Goal: Find specific page/section: Find specific page/section

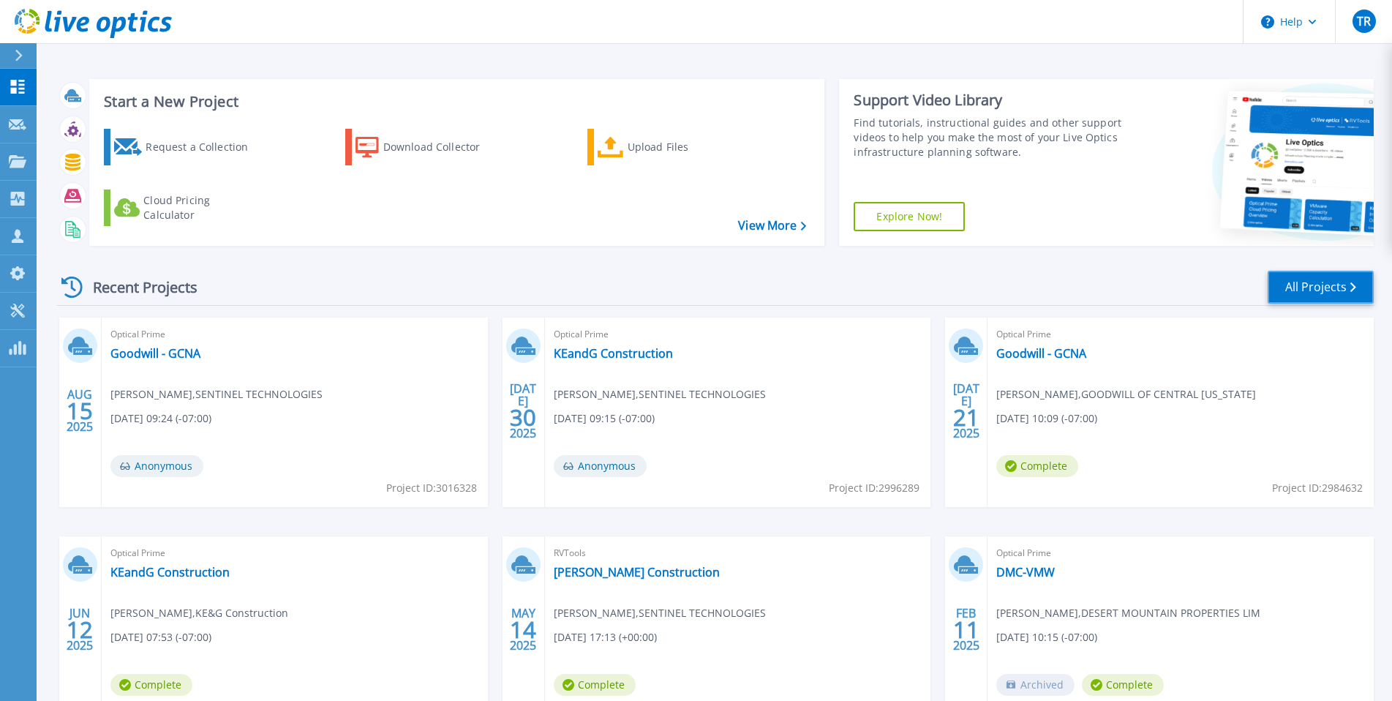
click at [1330, 278] on link "All Projects" at bounding box center [1320, 287] width 106 height 33
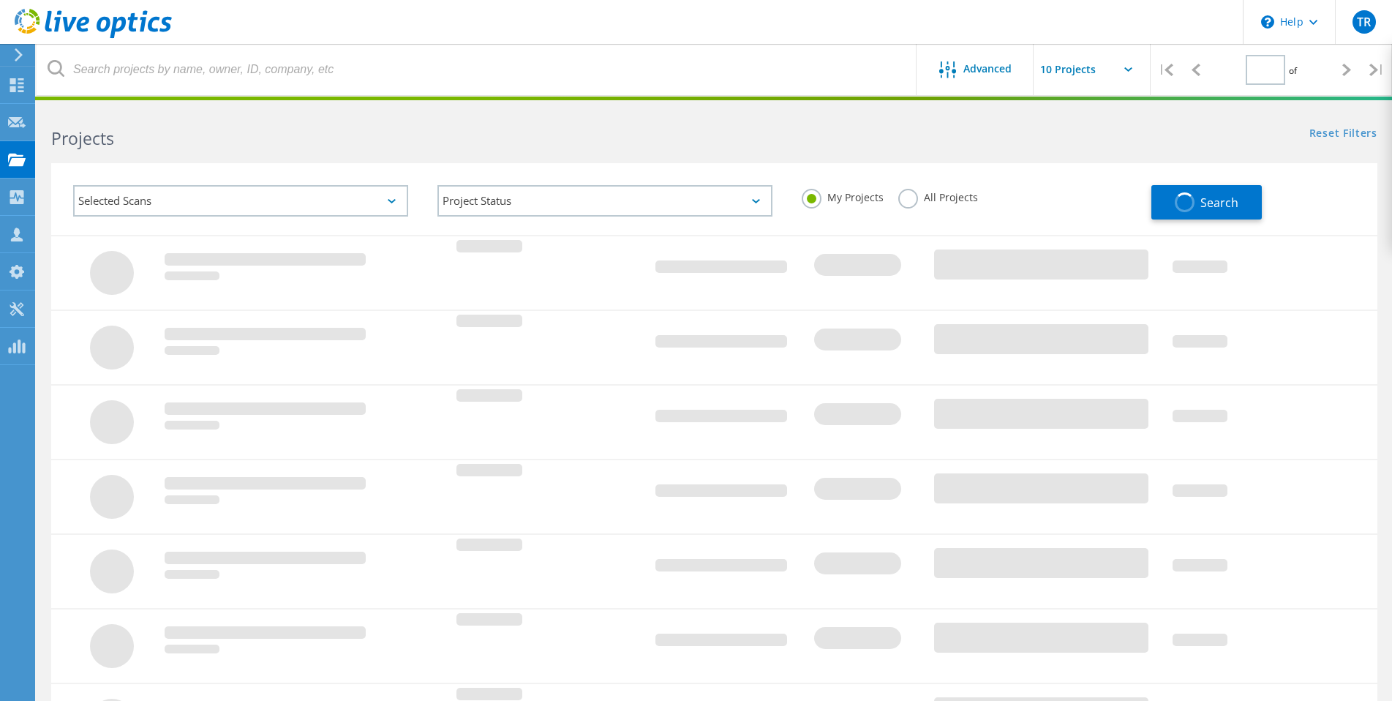
type input "1"
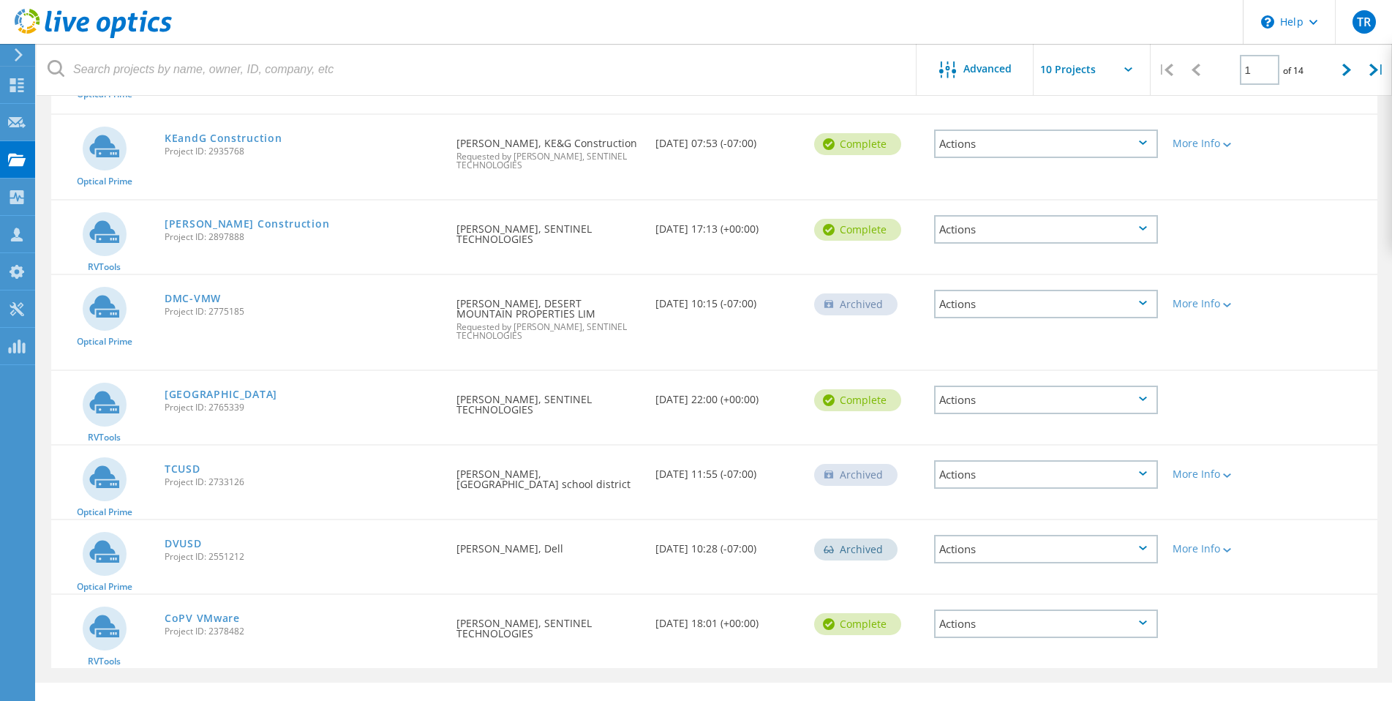
scroll to position [417, 0]
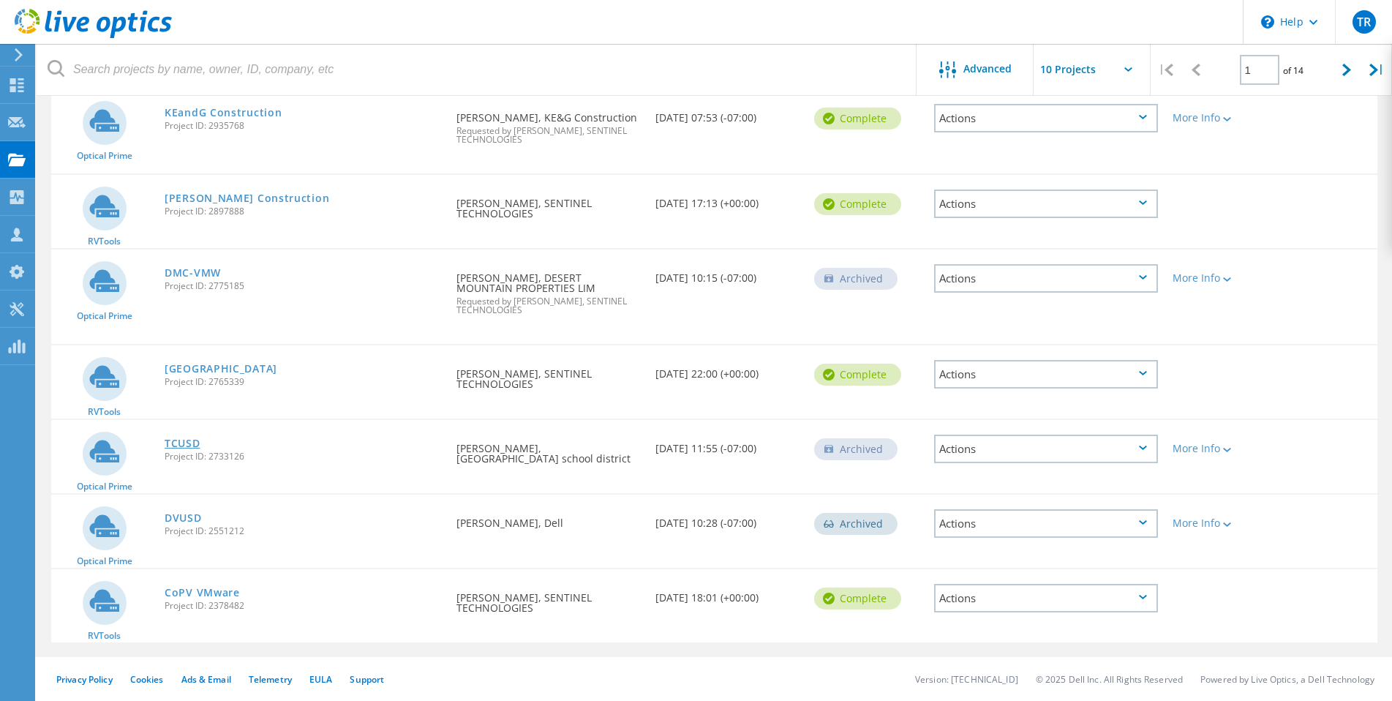
click at [181, 442] on link "TCUSD" at bounding box center [183, 443] width 36 height 10
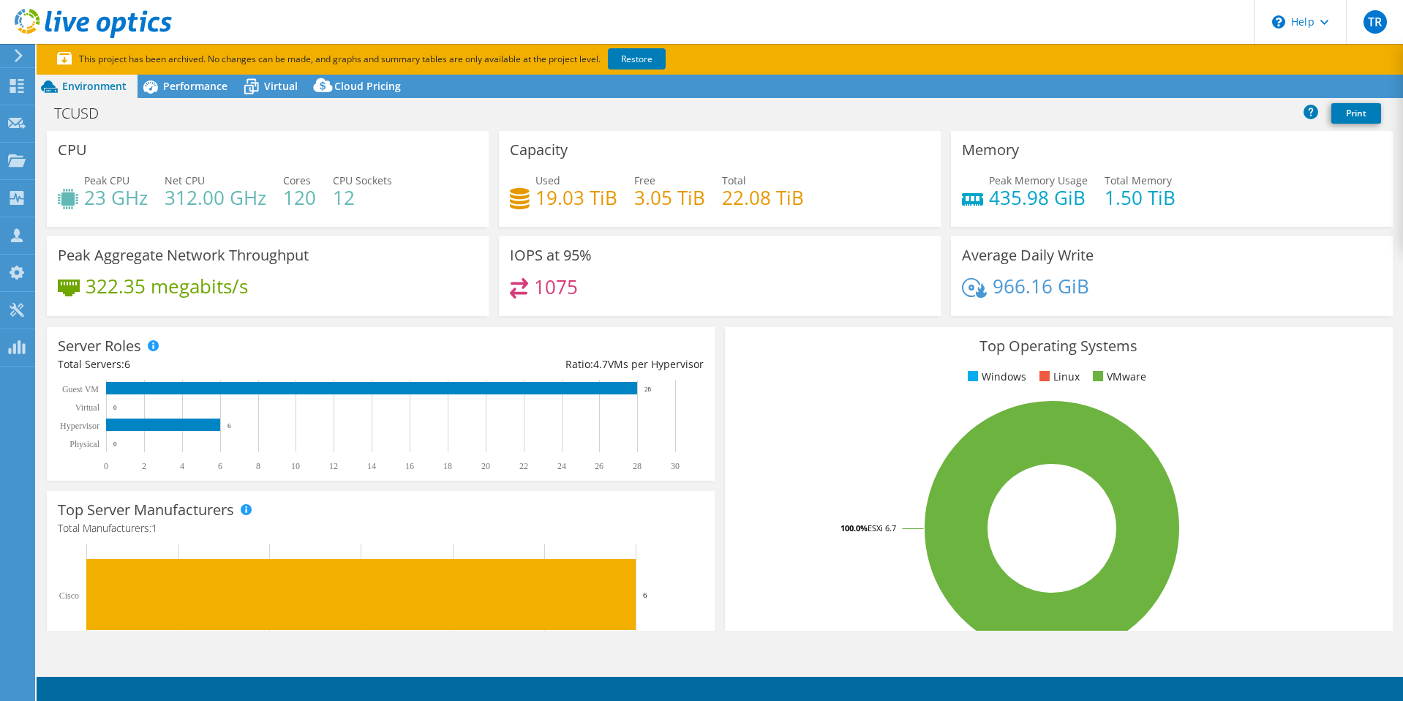
select select "USD"
select select "USEast"
drag, startPoint x: 581, startPoint y: 201, endPoint x: 534, endPoint y: 206, distance: 47.1
click at [535, 206] on h4 "19.03 TiB" at bounding box center [576, 197] width 82 height 16
